Goal: Task Accomplishment & Management: Use online tool/utility

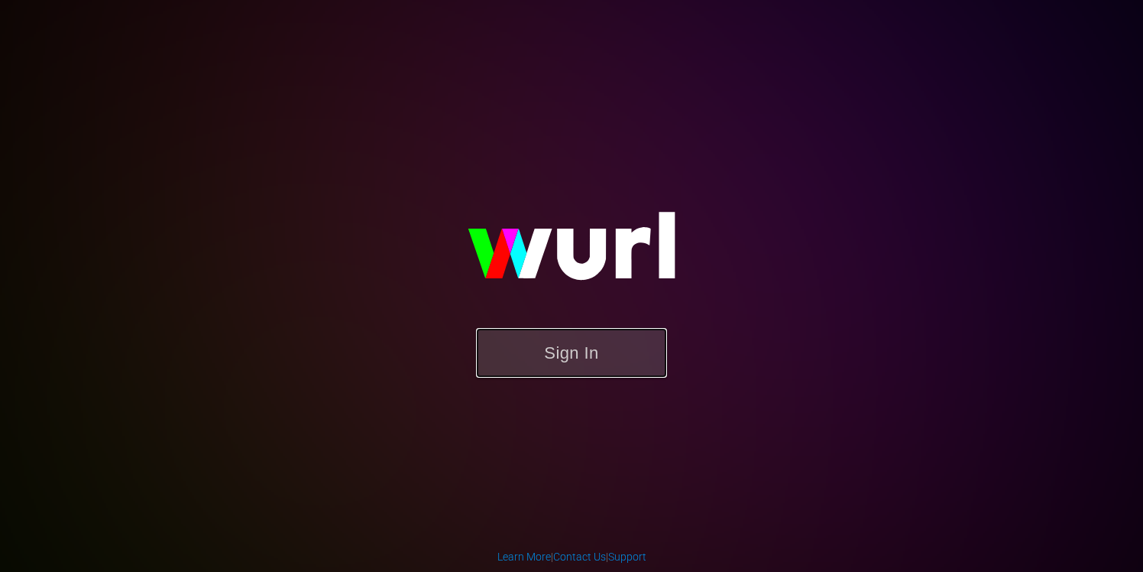
click at [561, 364] on button "Sign In" at bounding box center [571, 353] width 191 height 50
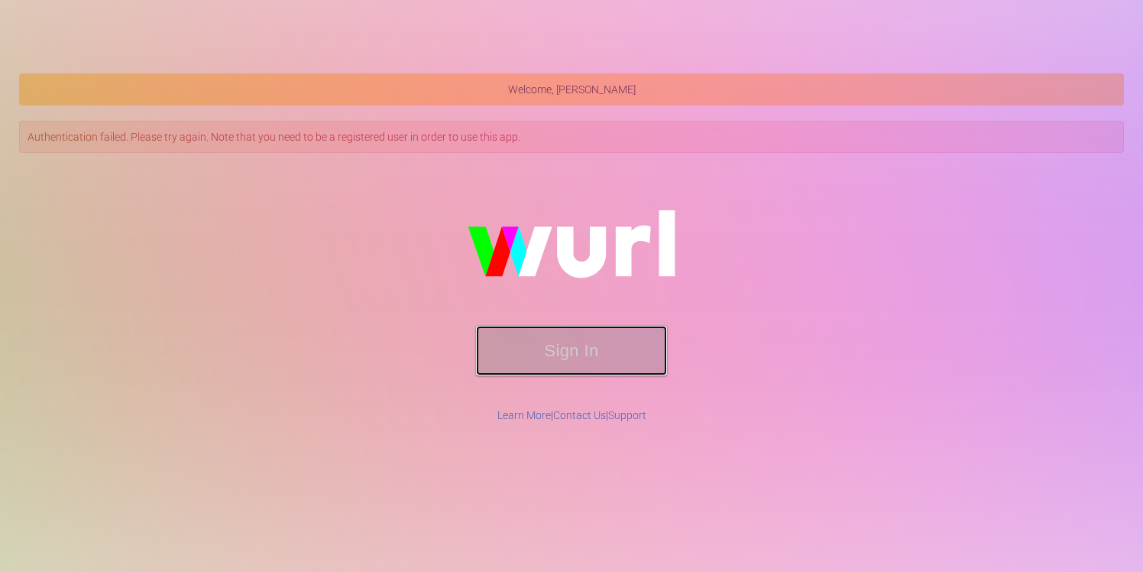
click at [531, 352] on button "Sign In" at bounding box center [571, 351] width 191 height 50
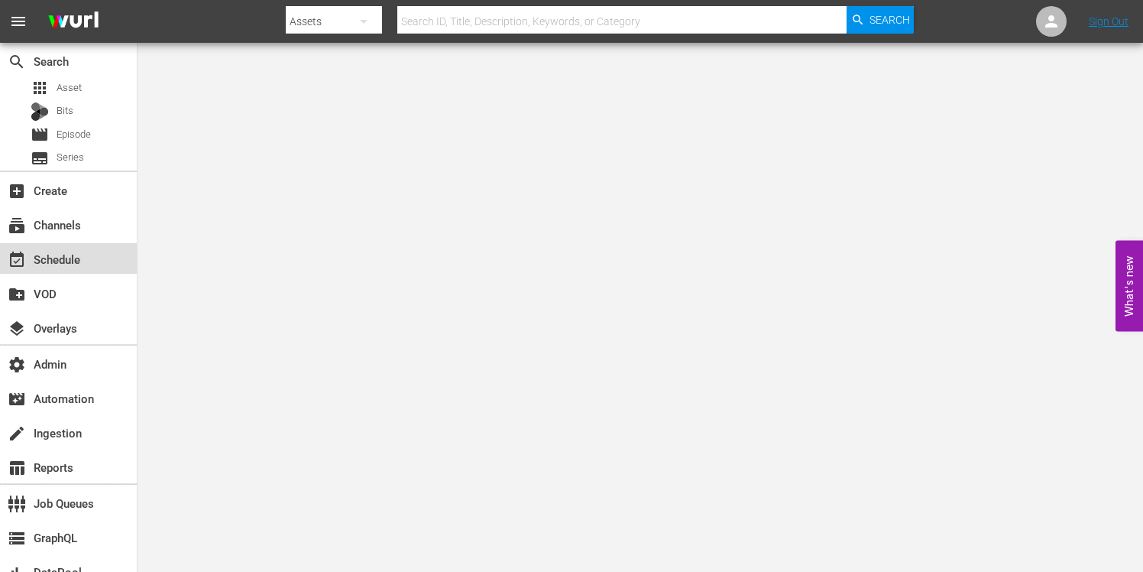
click at [57, 250] on div "event_available Schedule" at bounding box center [43, 257] width 86 height 14
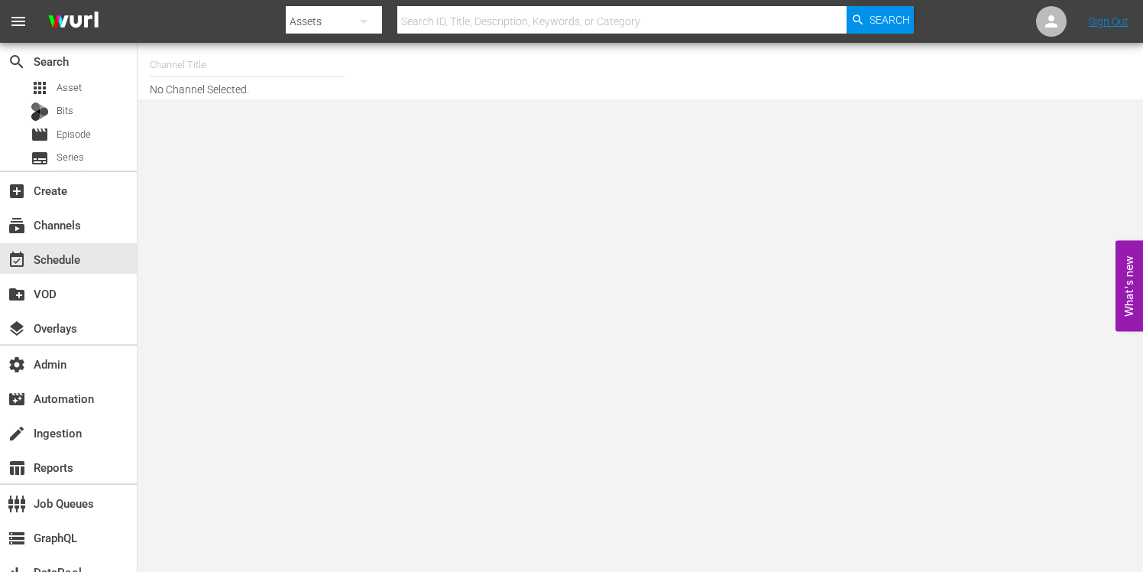
click at [235, 68] on input "text" at bounding box center [248, 65] width 196 height 37
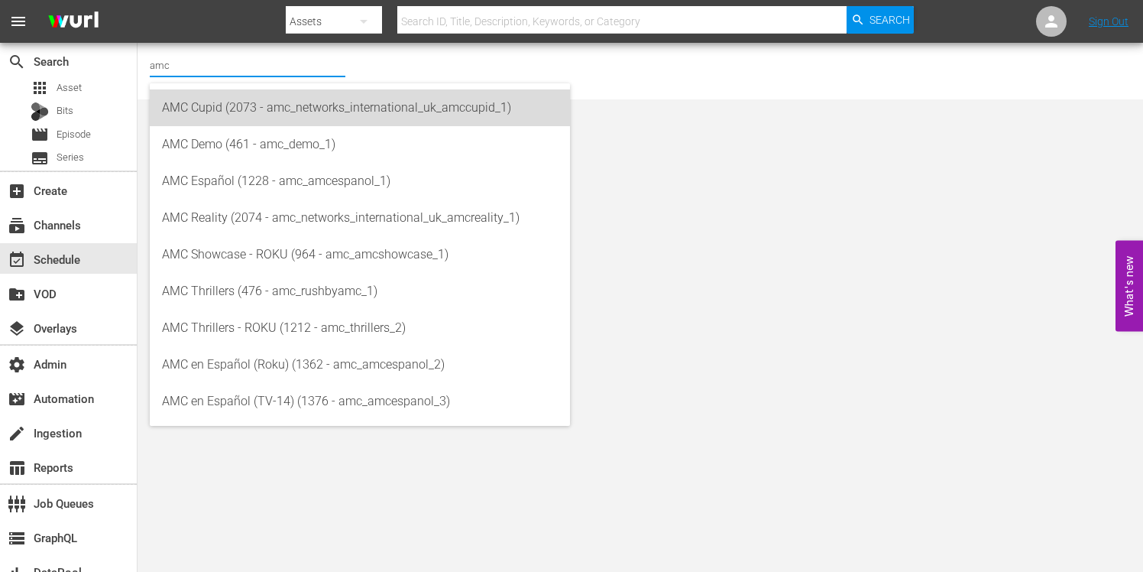
click at [237, 107] on div "AMC Cupid (2073 - amc_networks_international_uk_amccupid_1)" at bounding box center [360, 107] width 396 height 37
type input "AMC Cupid (2073 - amc_networks_international_uk_amccupid_1)"
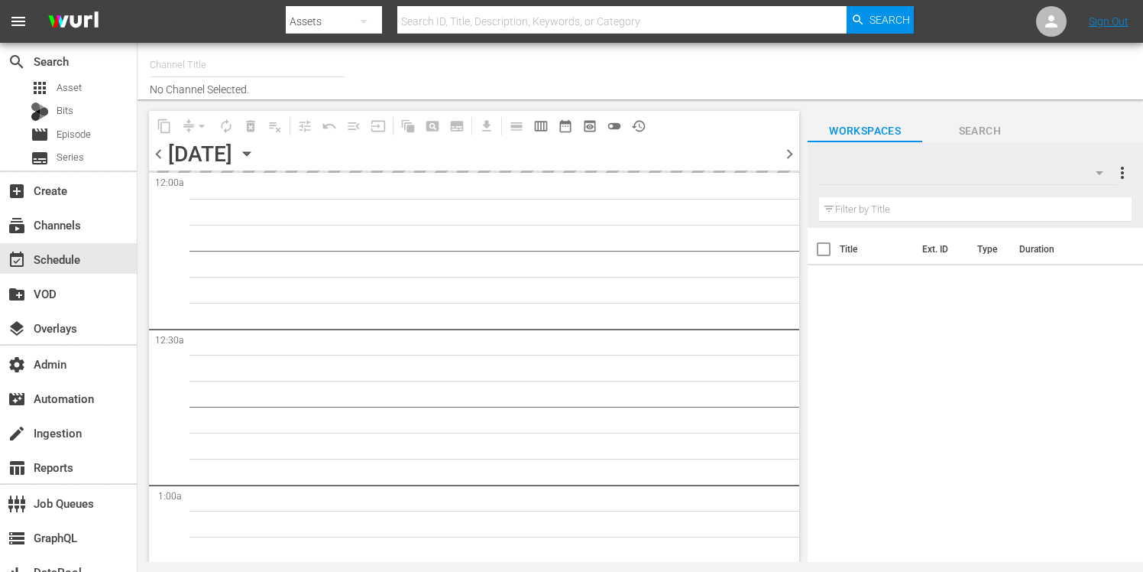
type input "GFN Soccer (2093)"
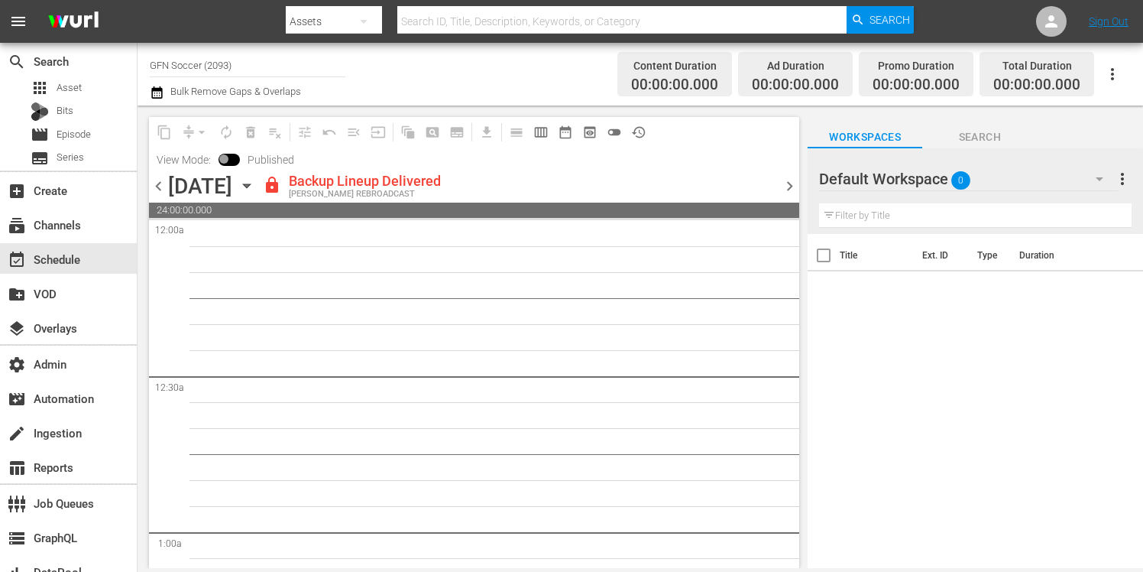
click at [793, 185] on span "chevron_right" at bounding box center [789, 186] width 19 height 19
click at [789, 188] on span "chevron_right" at bounding box center [789, 186] width 19 height 19
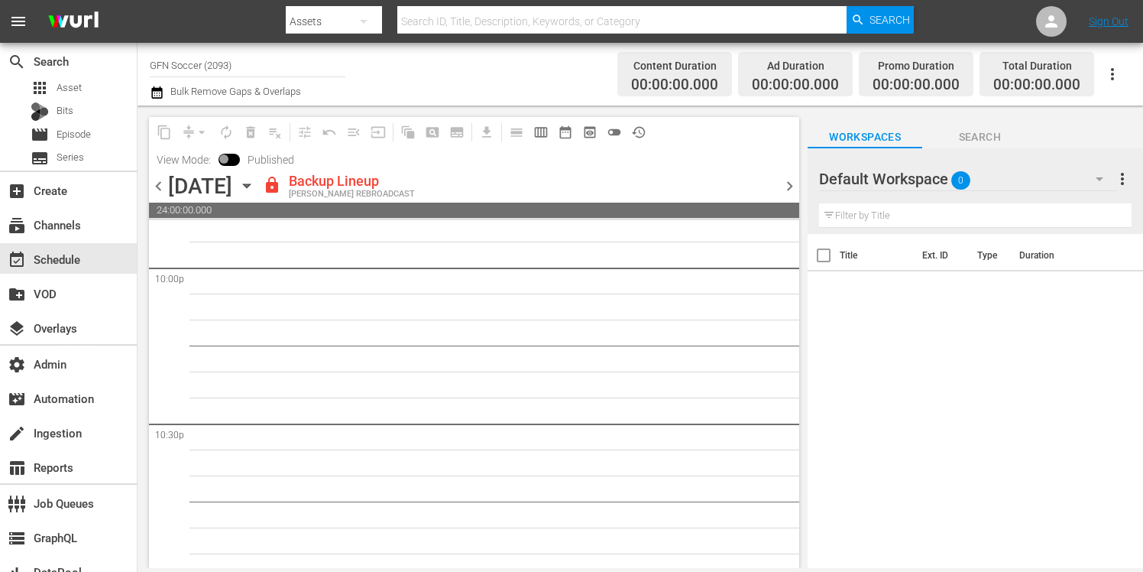
scroll to position [7136, 0]
